Goal: Check status: Check status

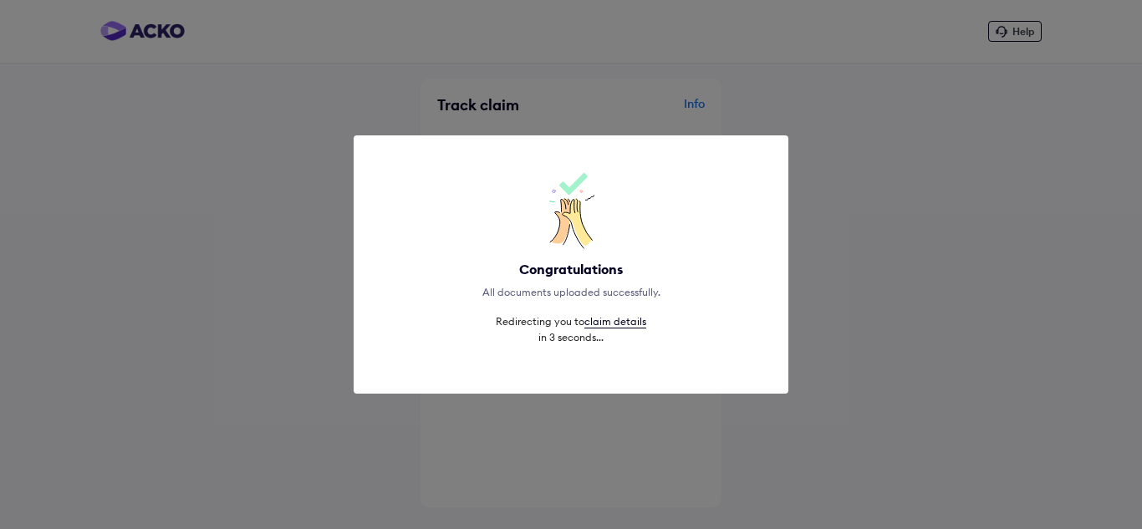
click at [837, 415] on div "Congratulations All documents uploaded successfully. Redirecting you to claim d…" at bounding box center [571, 264] width 1142 height 529
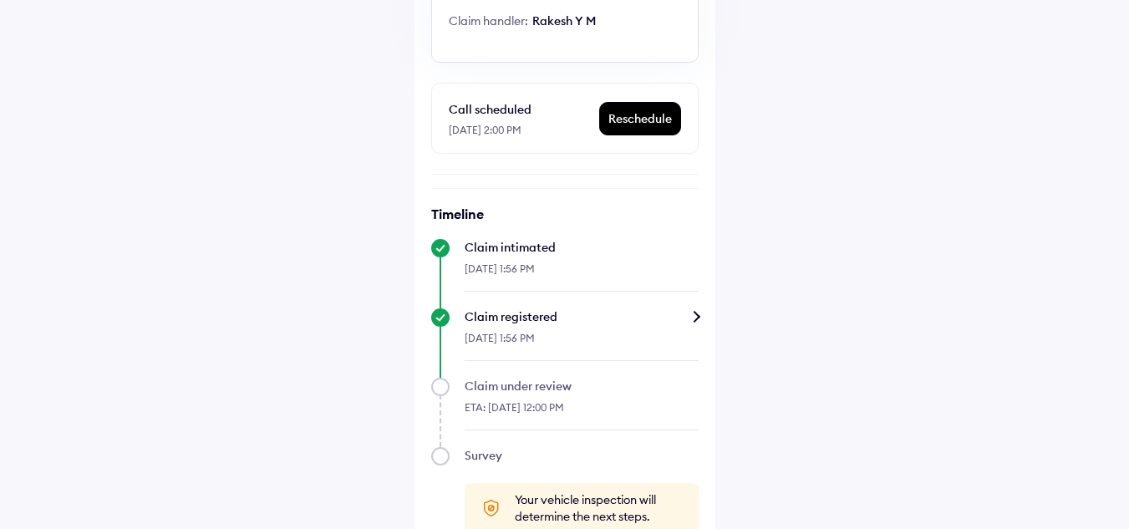
scroll to position [292, 0]
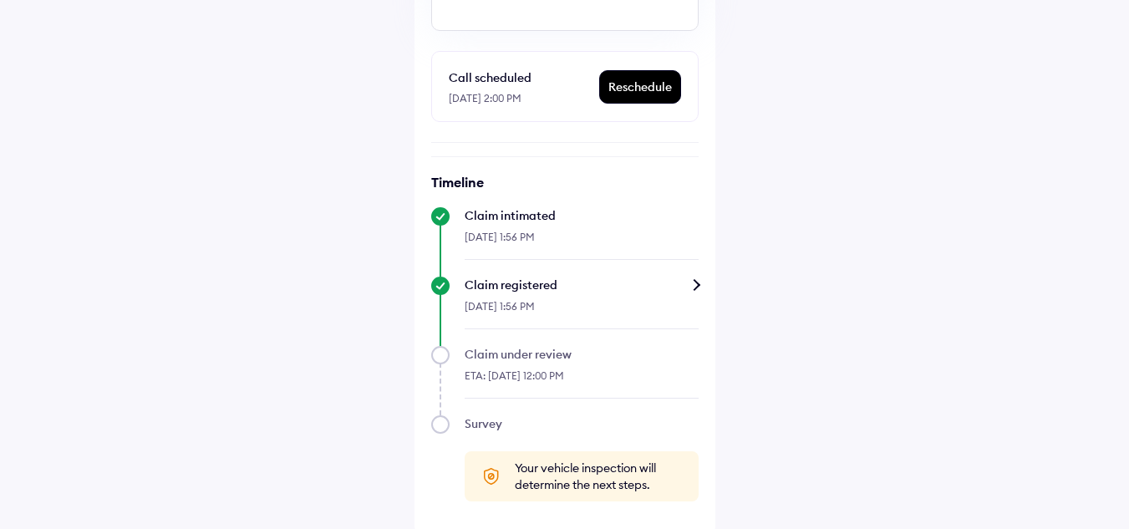
scroll to position [325, 0]
